Goal: Information Seeking & Learning: Understand process/instructions

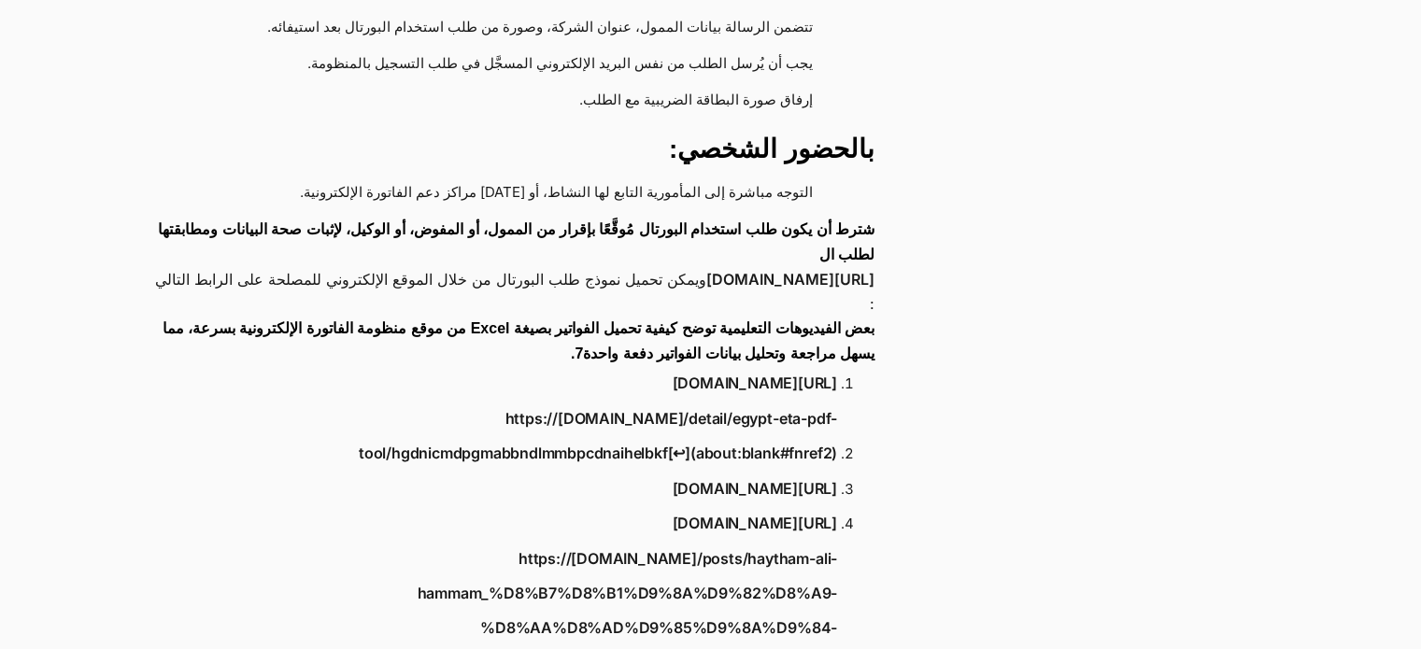
scroll to position [2336, 0]
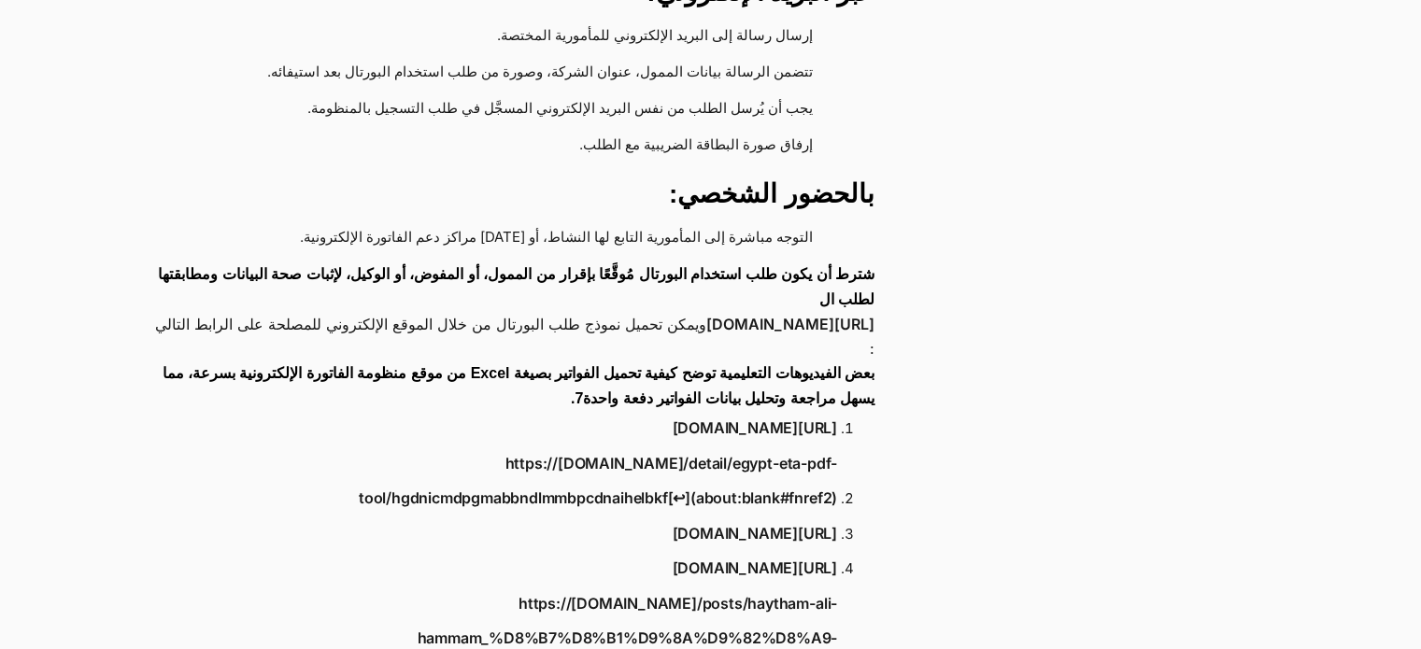
click at [816, 312] on link "[URL][DOMAIN_NAME]" at bounding box center [790, 324] width 168 height 24
click at [801, 312] on link "[URL][DOMAIN_NAME]" at bounding box center [790, 324] width 168 height 24
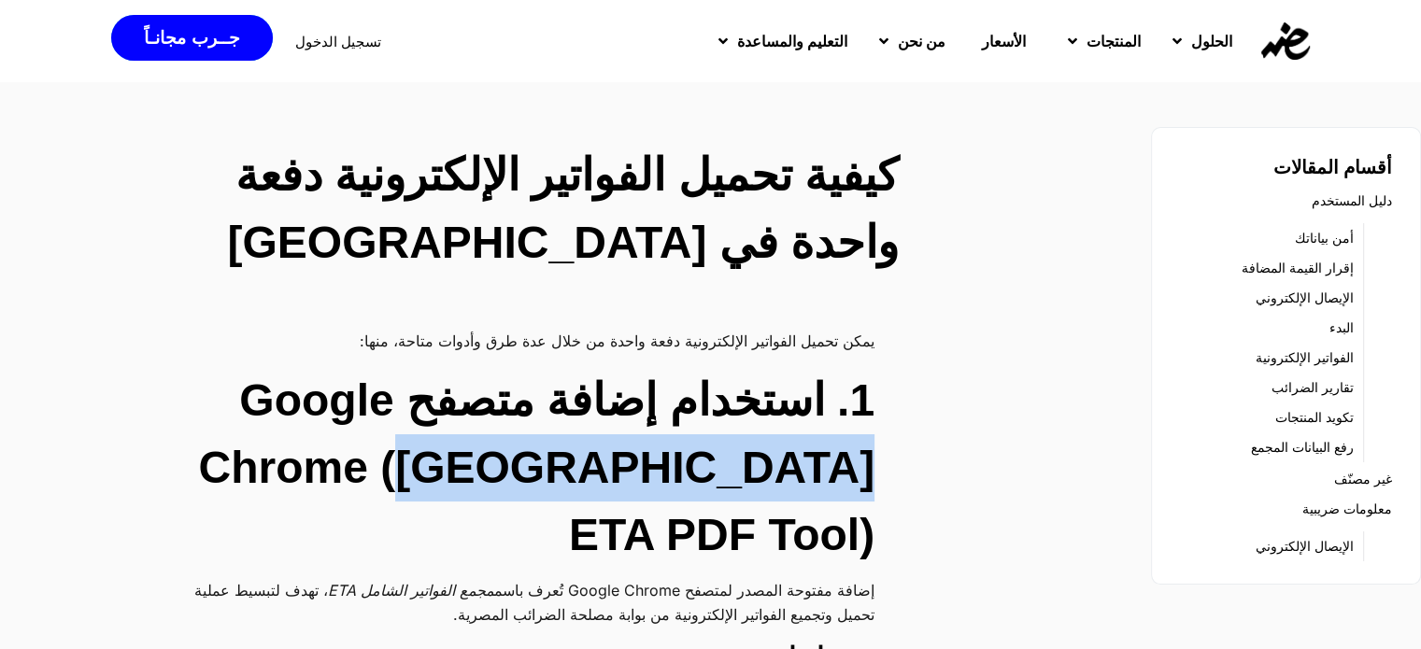
drag, startPoint x: 852, startPoint y: 464, endPoint x: 460, endPoint y: 470, distance: 392.5
click at [460, 470] on h2 "1. استخدام إضافة متصفح Google Chrome ([GEOGRAPHIC_DATA] ETA PDF Tool)" at bounding box center [513, 468] width 721 height 202
copy h2 "Egypt ETA PDF Tool"
